Goal: Information Seeking & Learning: Learn about a topic

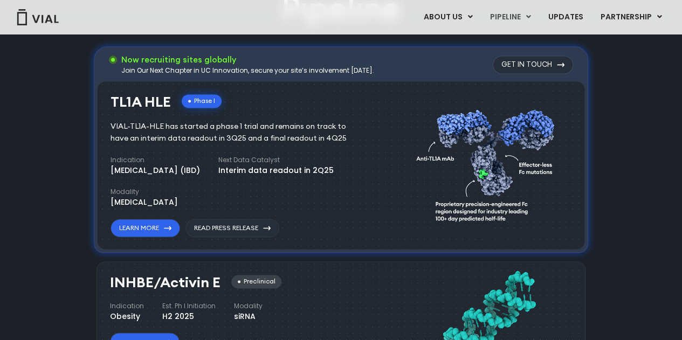
scroll to position [647, 0]
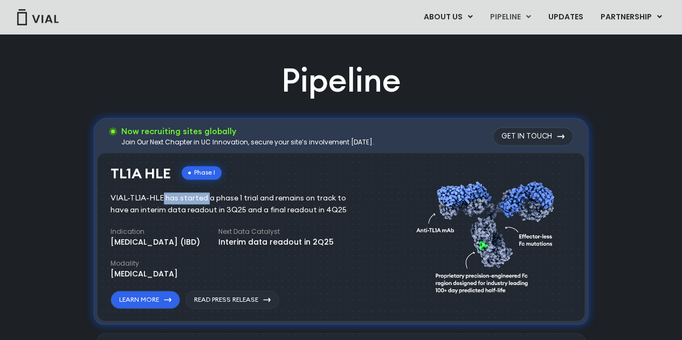
drag, startPoint x: 110, startPoint y: 196, endPoint x: 161, endPoint y: 197, distance: 50.1
click at [161, 197] on div "VIAL-TL1A-HLE has started a phase 1 trial and remains on track to have an inter…" at bounding box center [236, 204] width 252 height 24
drag, startPoint x: 110, startPoint y: 172, endPoint x: 171, endPoint y: 180, distance: 61.9
click at [171, 180] on div "TL1A HLE Phase I" at bounding box center [165, 174] width 111 height 16
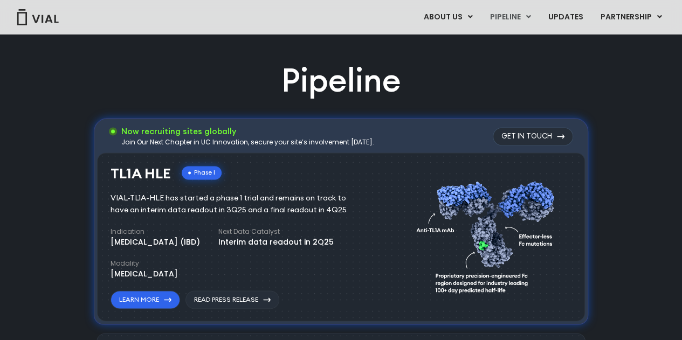
copy h3 "TL1A HLE"
click at [160, 301] on link "Learn More" at bounding box center [145, 299] width 70 height 18
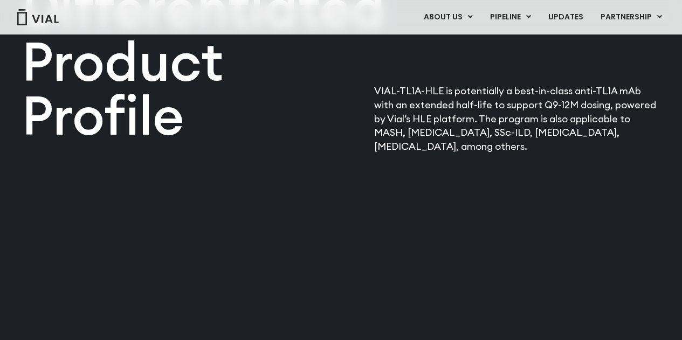
scroll to position [1240, 0]
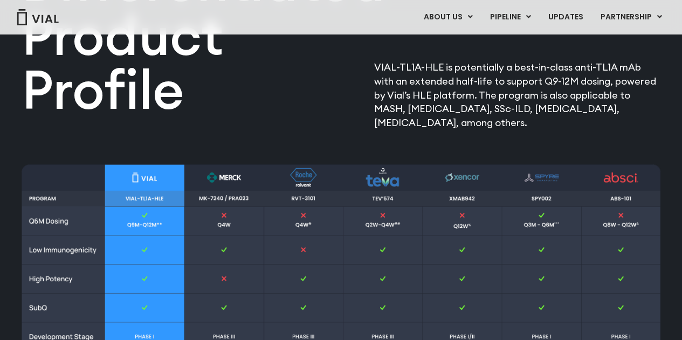
click at [574, 67] on p "VIAL-TL1A-HLE is potentially a best-in-class anti-TL1A mAb with an extended hal…" at bounding box center [517, 95] width 286 height 70
click at [473, 198] on img at bounding box center [341, 298] width 639 height 269
click at [468, 199] on img at bounding box center [341, 298] width 639 height 269
drag, startPoint x: 468, startPoint y: 199, endPoint x: 402, endPoint y: 133, distance: 93.0
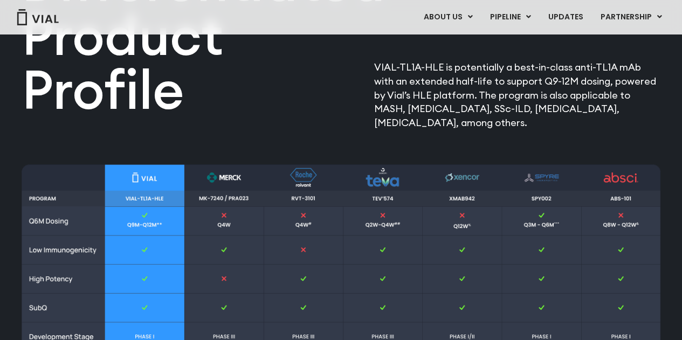
click at [402, 133] on div at bounding box center [341, 300] width 639 height 341
drag, startPoint x: 573, startPoint y: 66, endPoint x: 638, endPoint y: 66, distance: 64.7
click at [638, 66] on p "VIAL-TL1A-HLE is potentially a best-in-class anti-TL1A mAb with an extended hal…" at bounding box center [517, 95] width 286 height 70
copy p "anti-TL1A mAb"
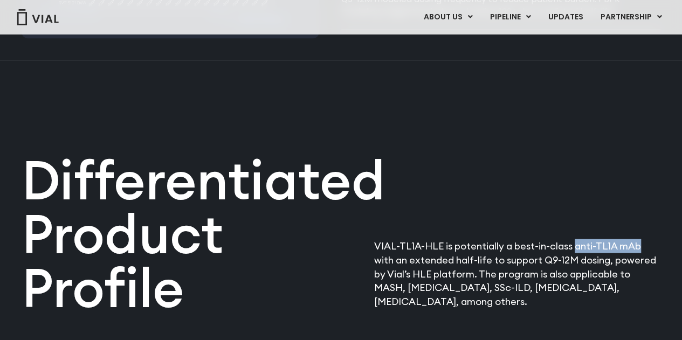
scroll to position [1132, 0]
